Goal: Check status

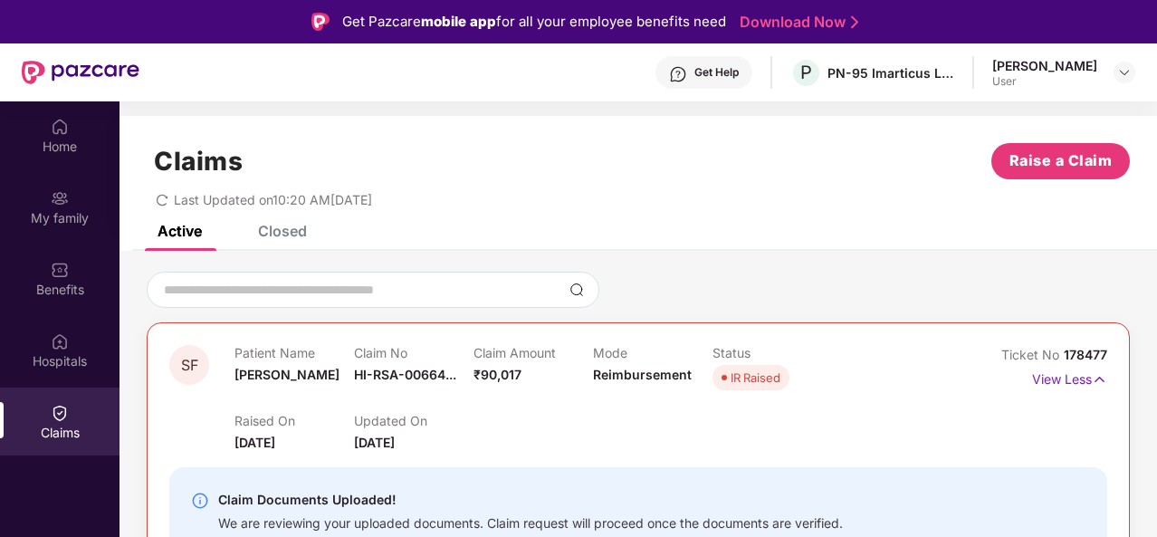
scroll to position [52, 0]
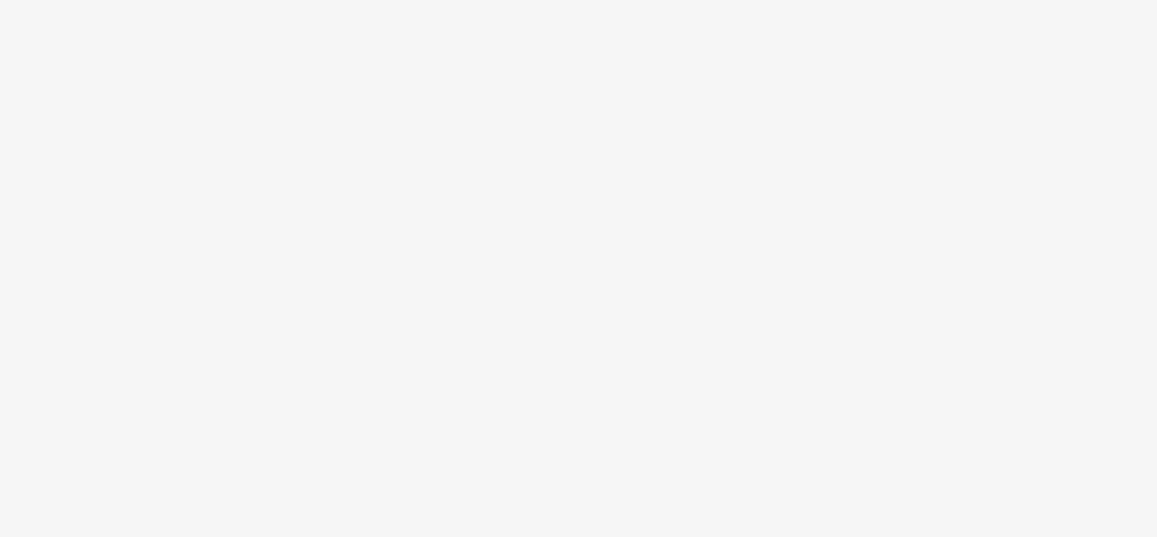
scroll to position [52, 0]
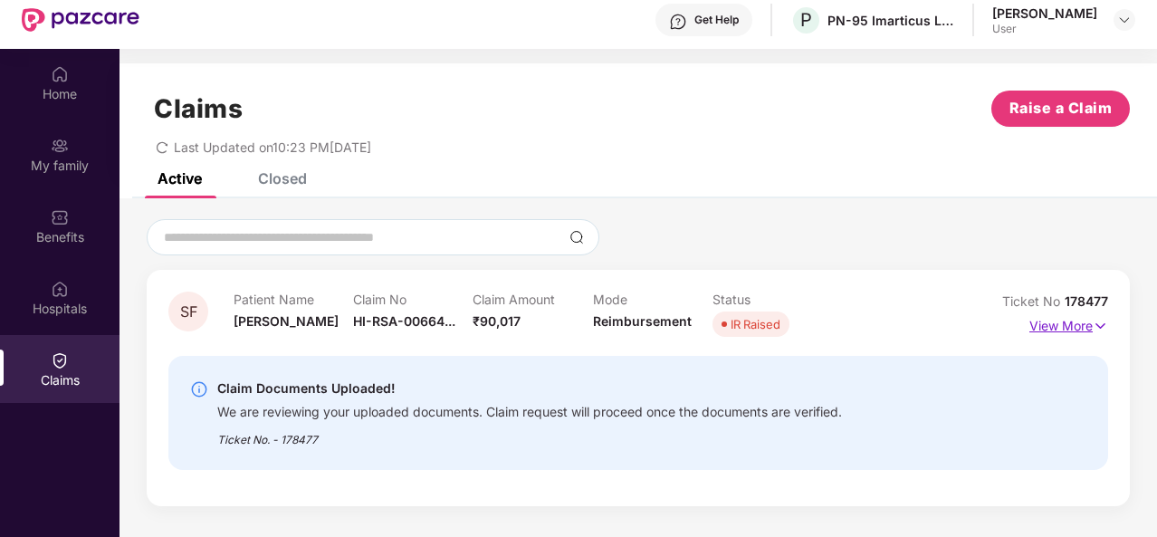
click at [1057, 333] on p "View More" at bounding box center [1068, 323] width 79 height 24
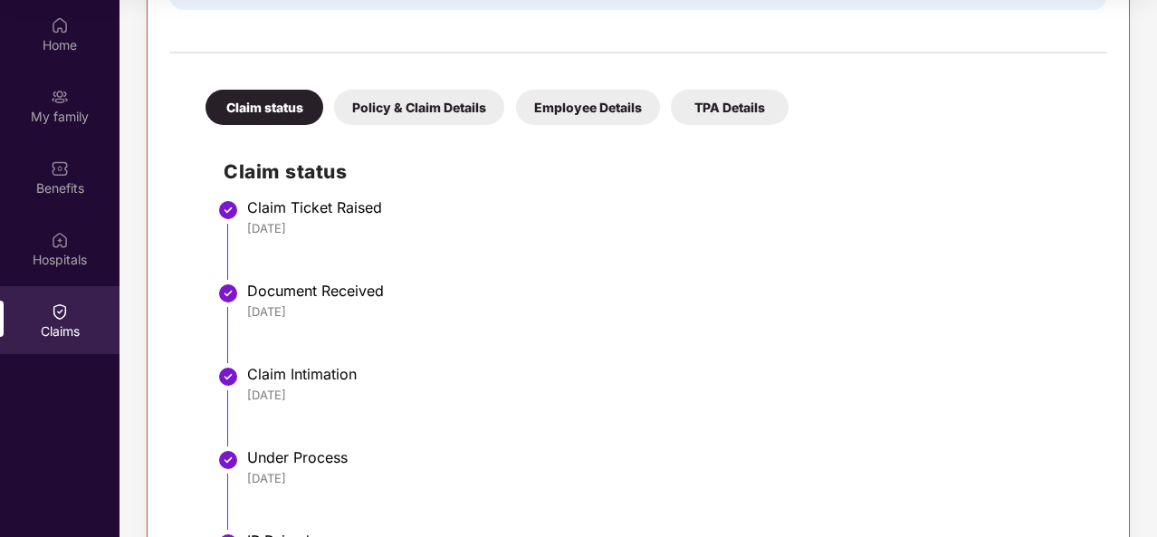
scroll to position [466, 0]
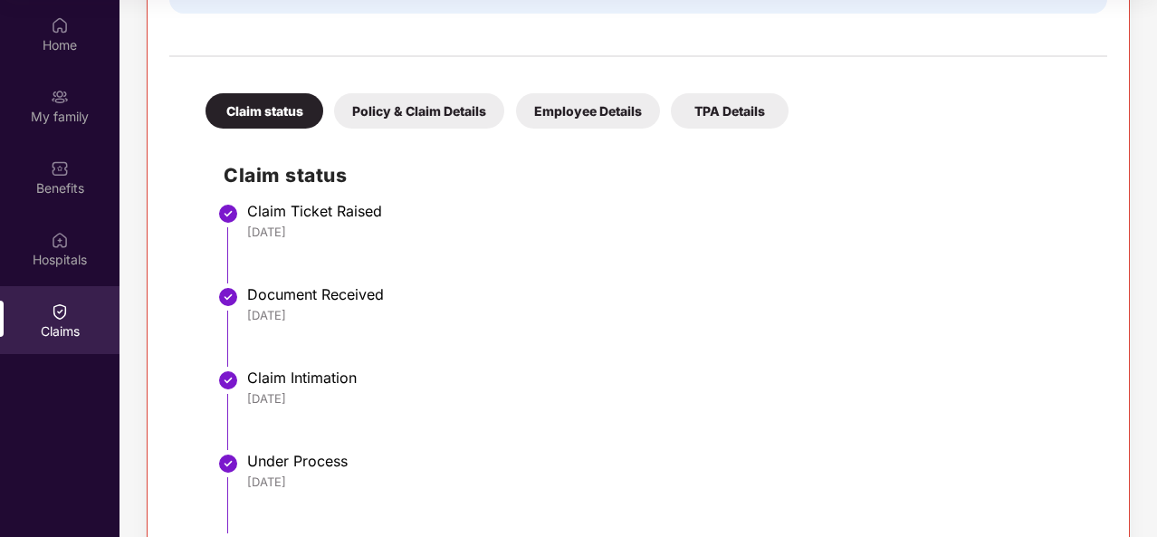
click at [396, 110] on div "Policy & Claim Details" at bounding box center [419, 110] width 170 height 35
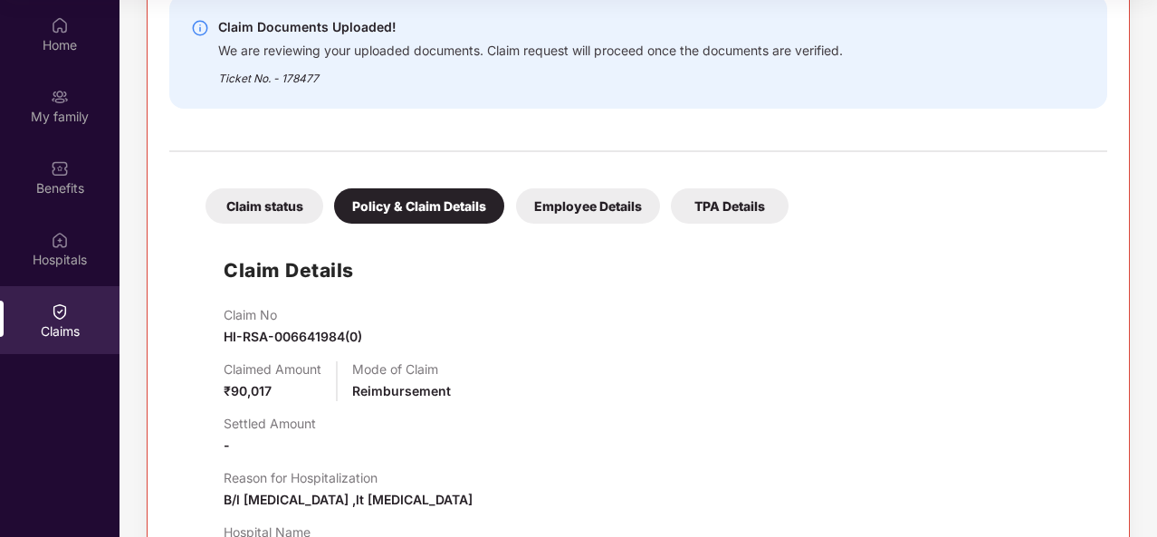
scroll to position [353, 0]
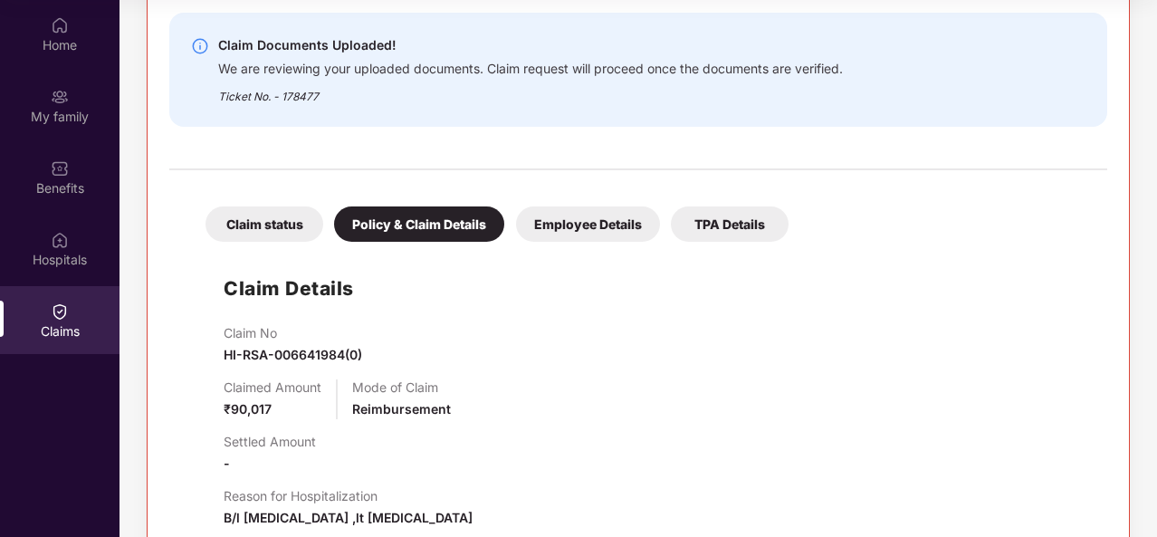
click at [578, 232] on div "Employee Details" at bounding box center [588, 223] width 144 height 35
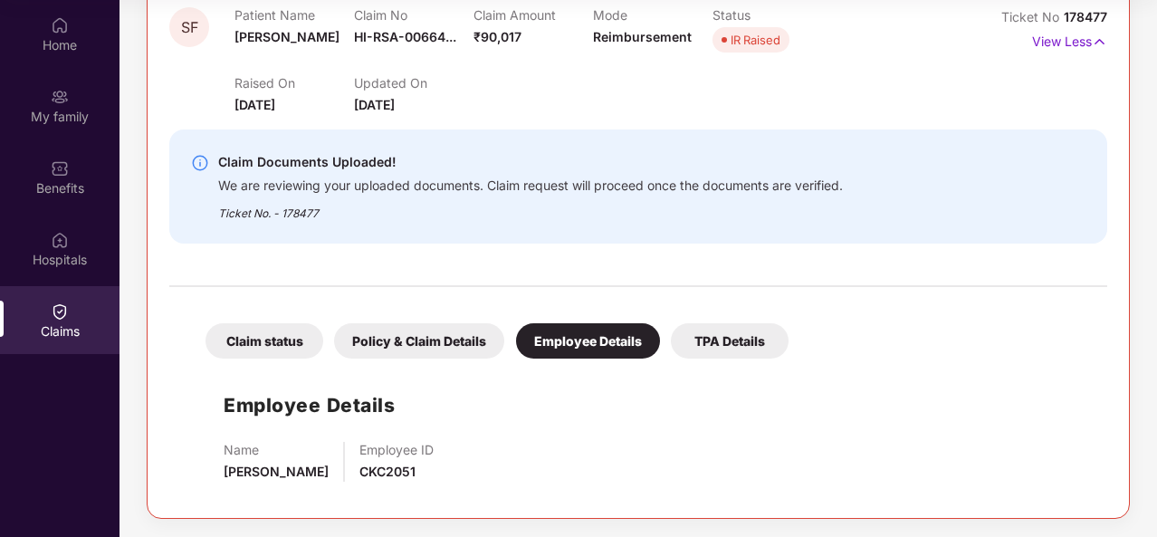
scroll to position [235, 0]
click at [743, 356] on div "TPA Details" at bounding box center [730, 341] width 118 height 35
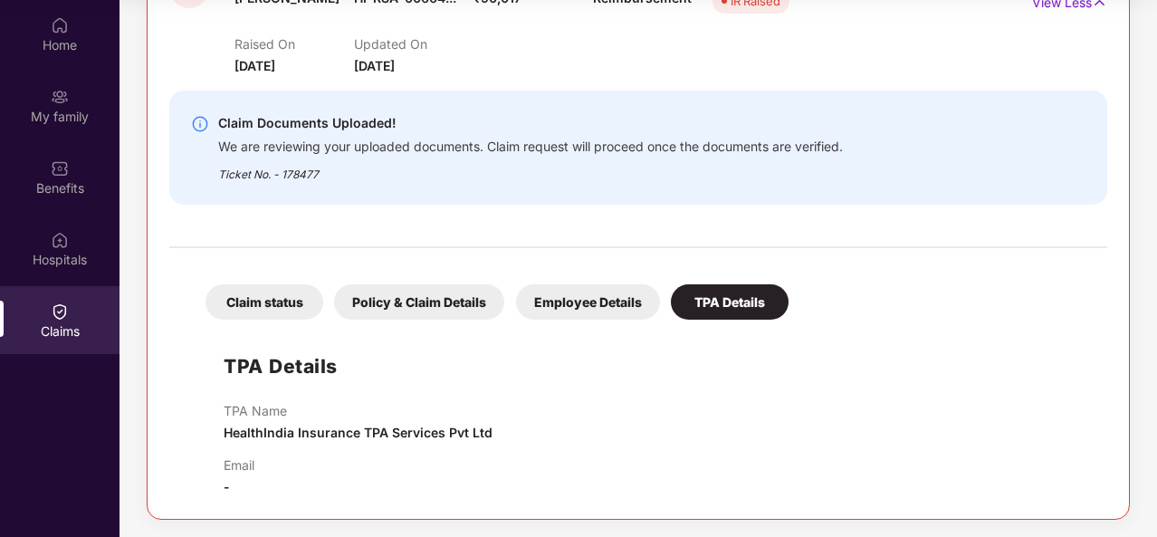
scroll to position [0, 0]
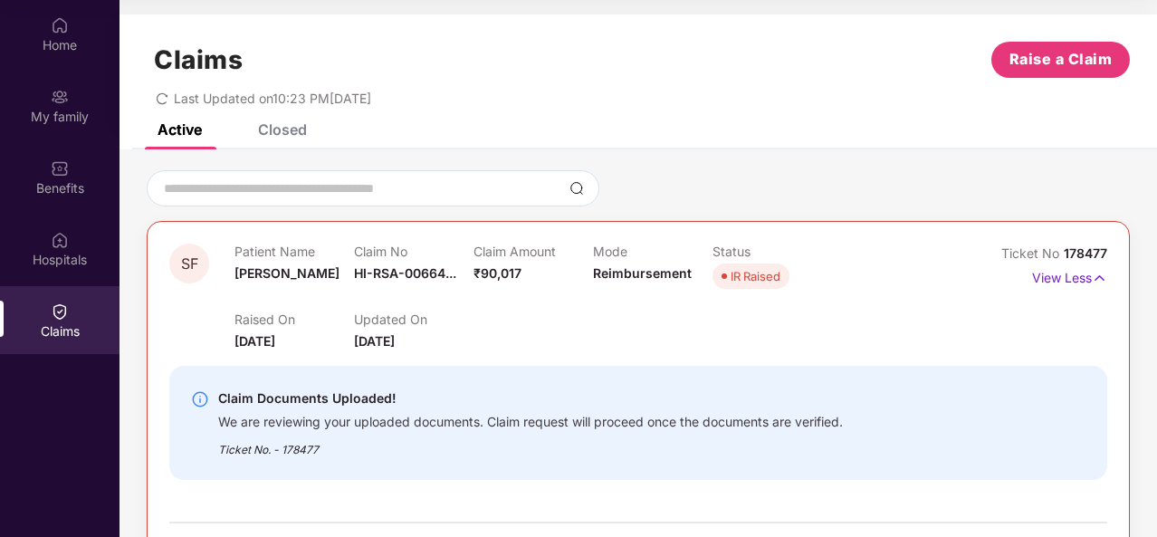
click at [491, 83] on div "Last Updated on 10:23 PM, 11 Oct 2025" at bounding box center [638, 92] width 983 height 28
